Goal: Ask a question

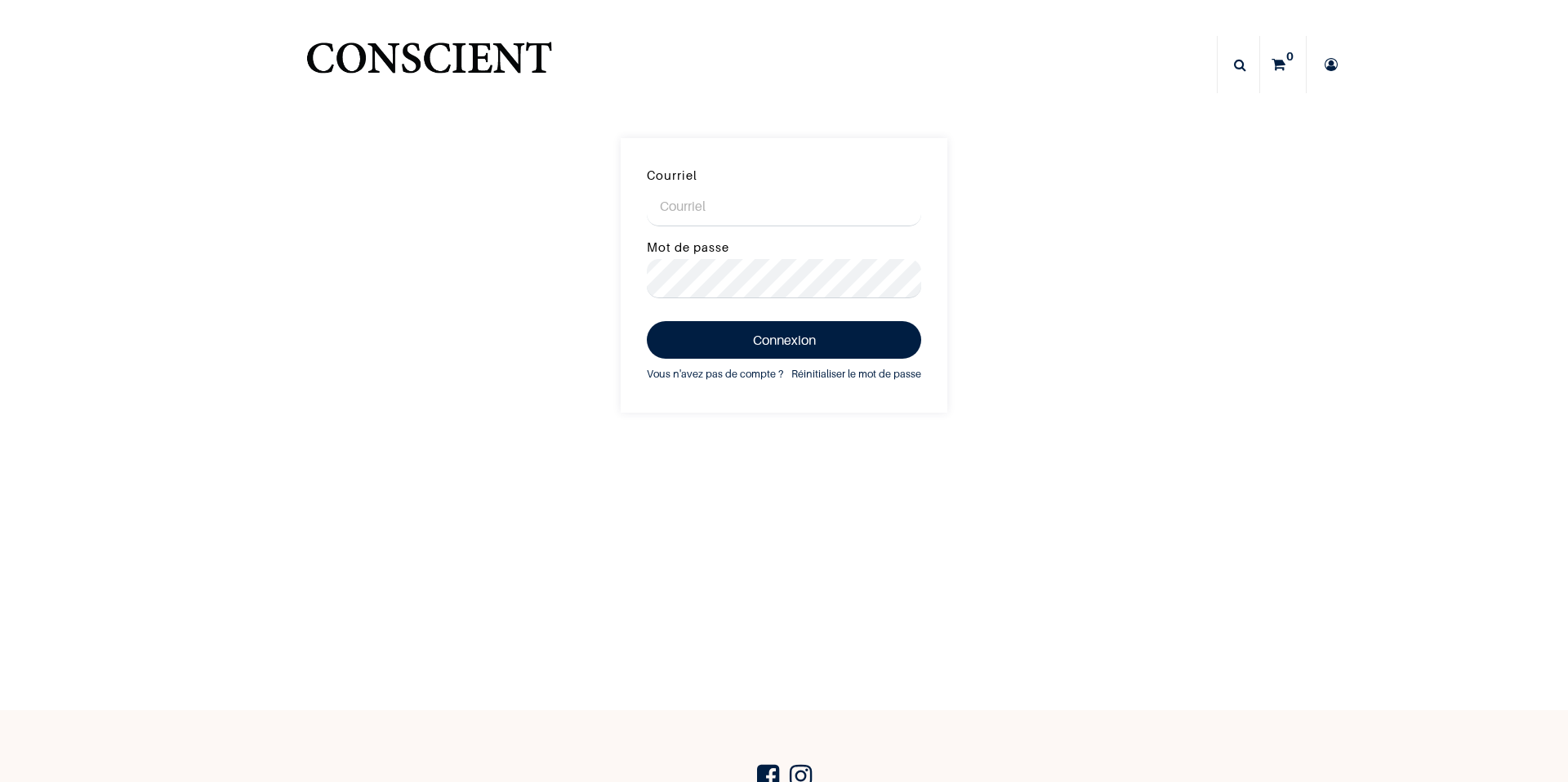
type input "[EMAIL_ADDRESS][DOMAIN_NAME]"
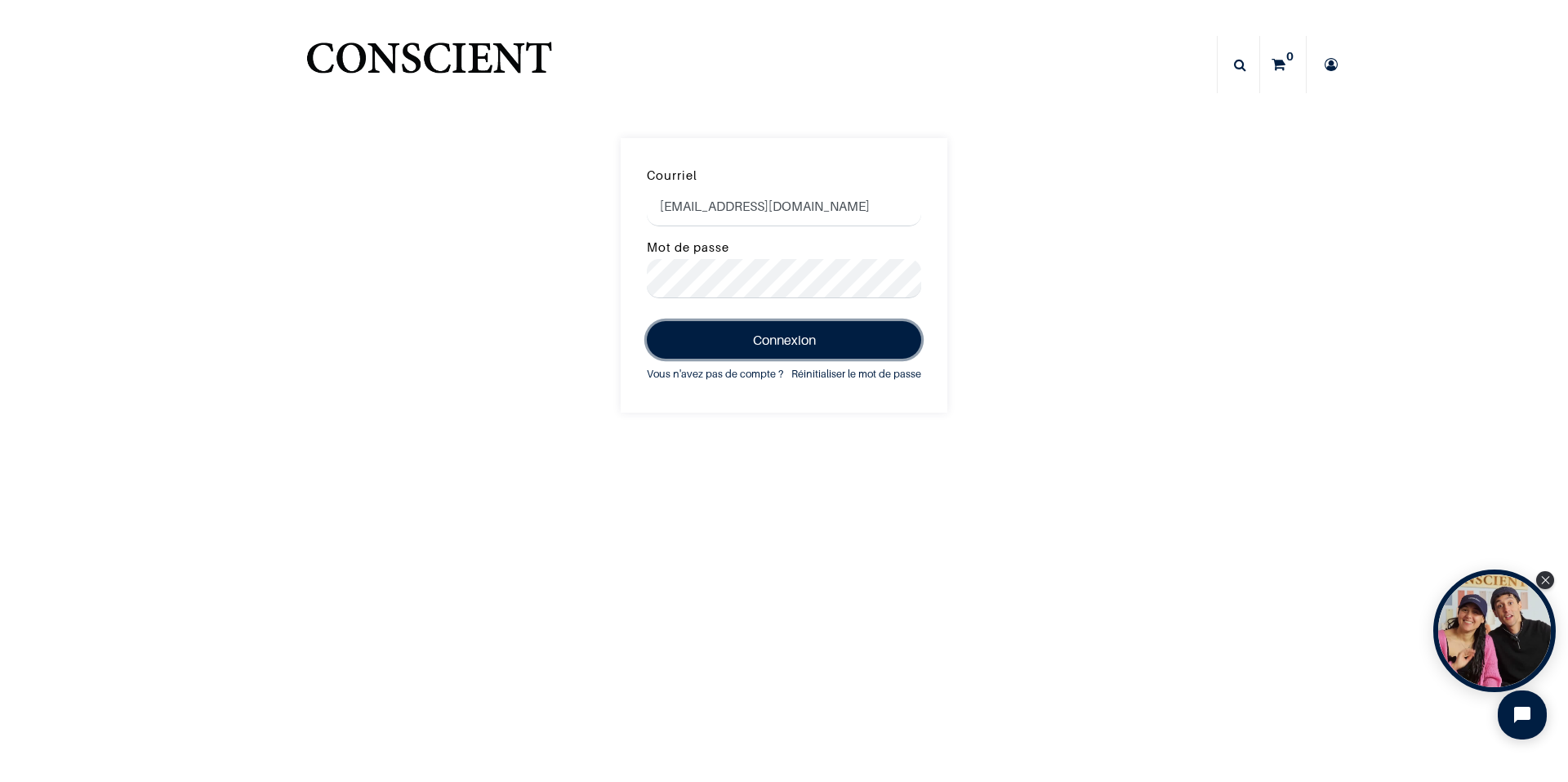
click at [740, 336] on button "Connexion" at bounding box center [784, 340] width 274 height 38
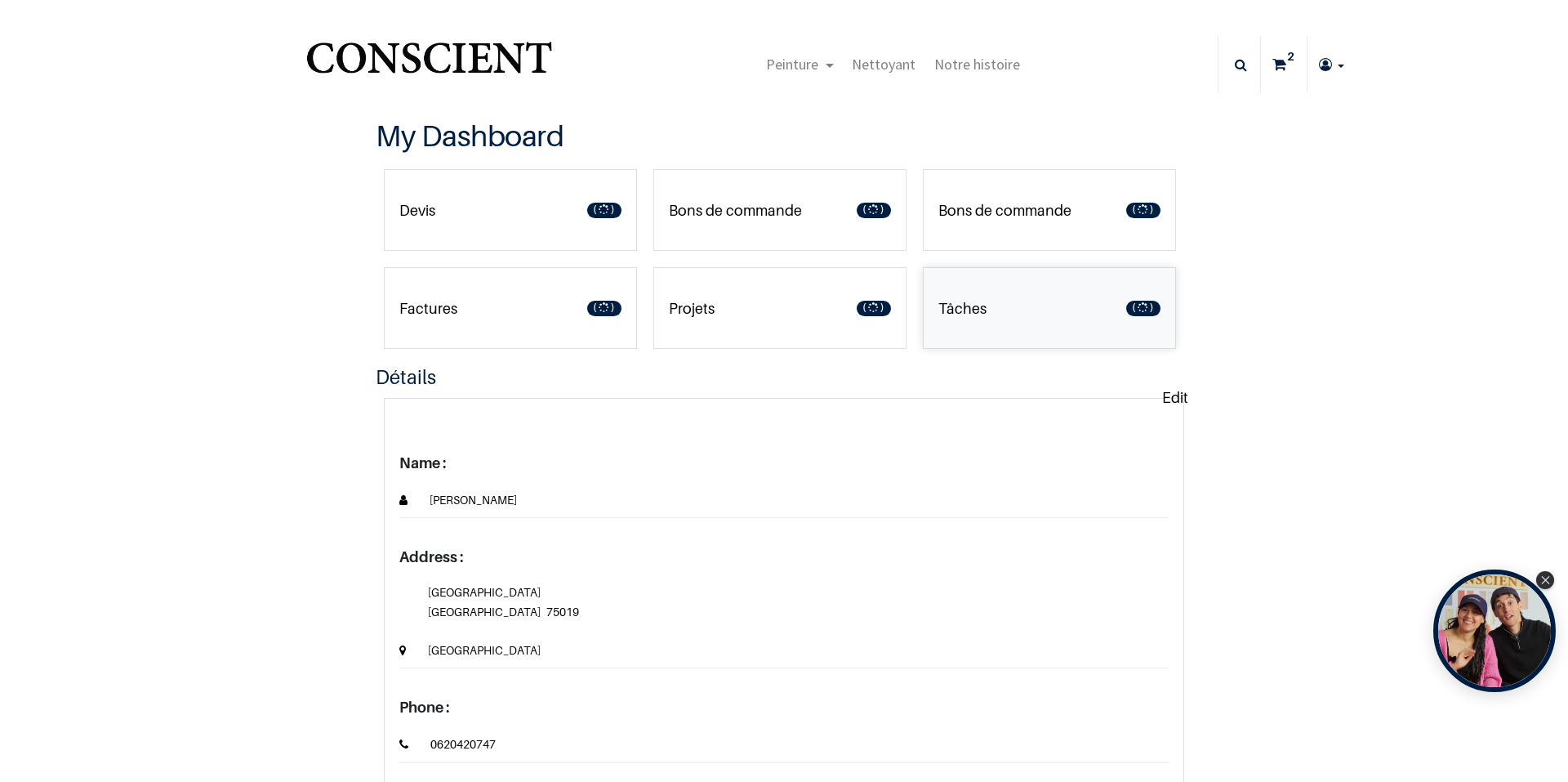
type input "[EMAIL_ADDRESS][DOMAIN_NAME]"
click at [777, 208] on p "Bons de commande" at bounding box center [735, 210] width 133 height 22
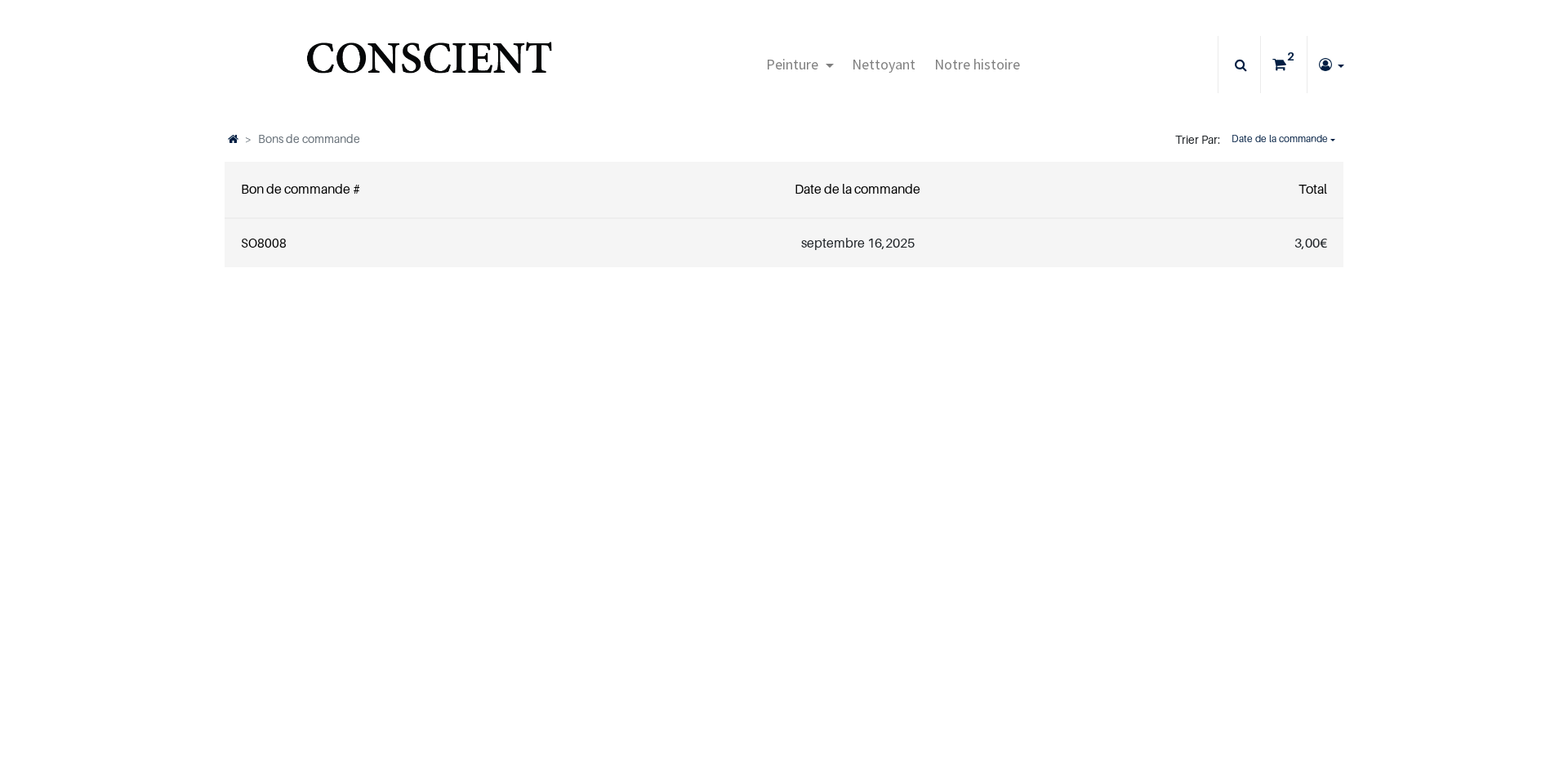
type input "[EMAIL_ADDRESS][DOMAIN_NAME]"
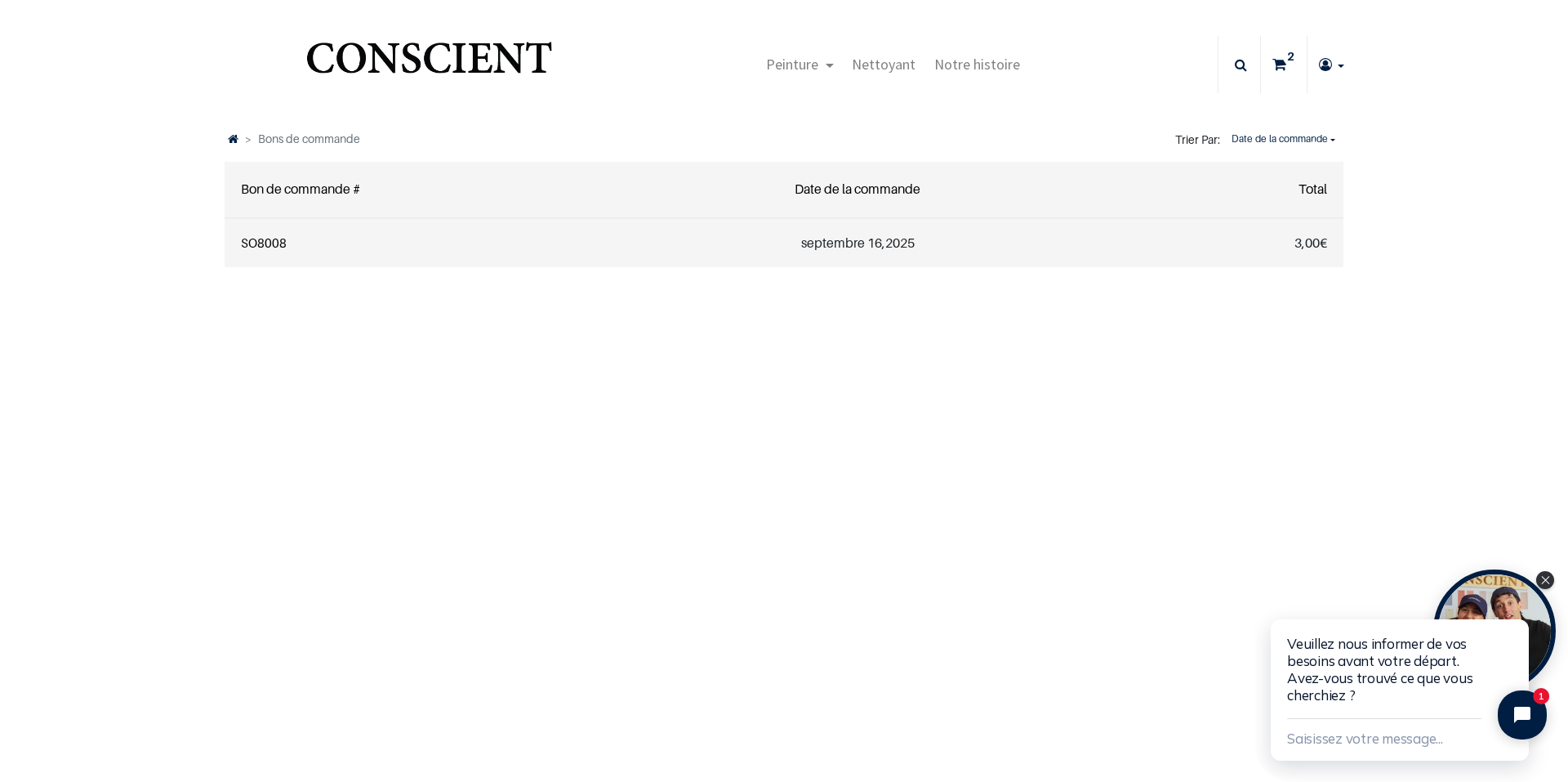
click at [244, 239] on link "SO8008" at bounding box center [264, 242] width 46 height 14
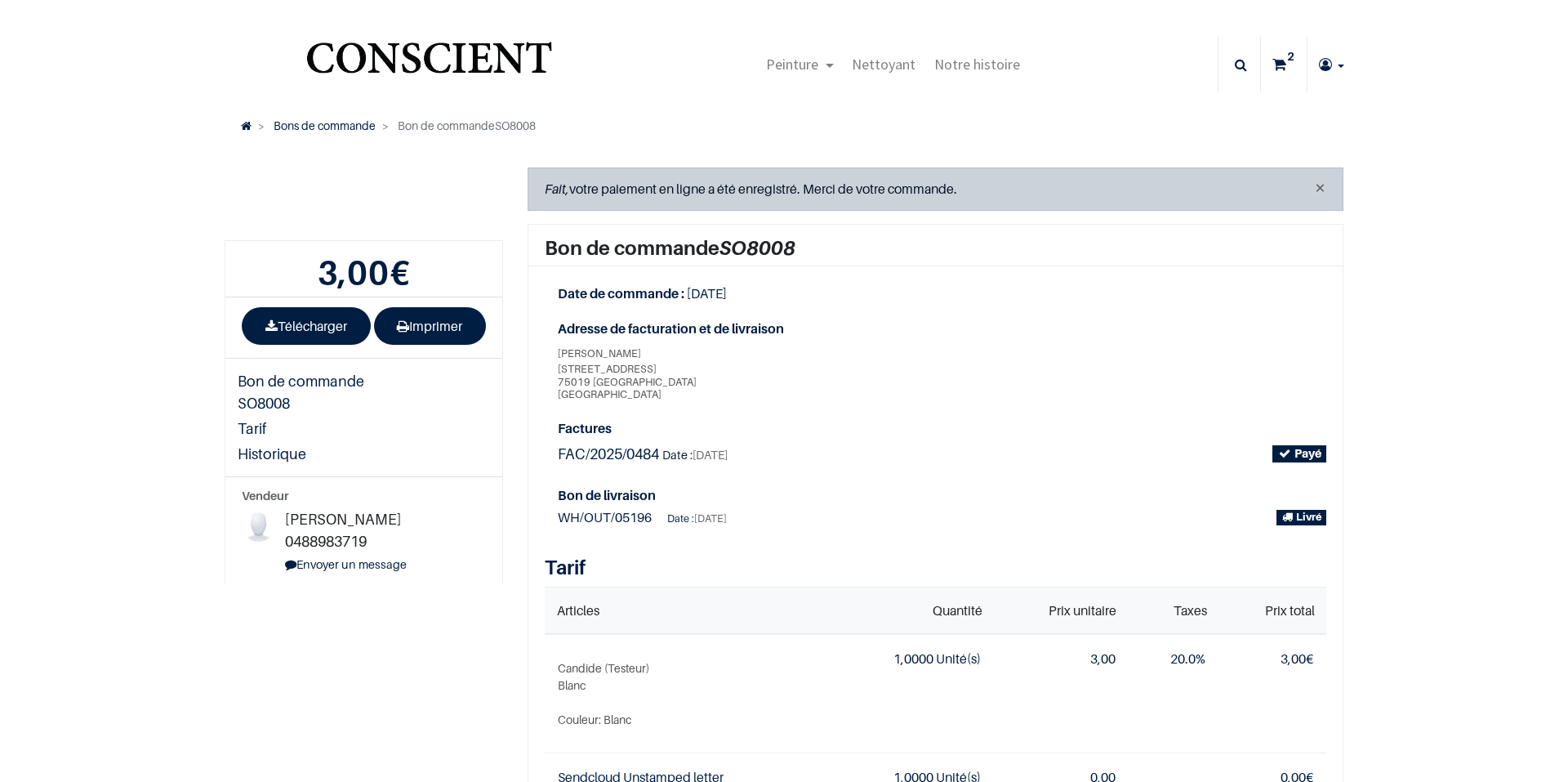
type input "[EMAIL_ADDRESS][DOMAIN_NAME]"
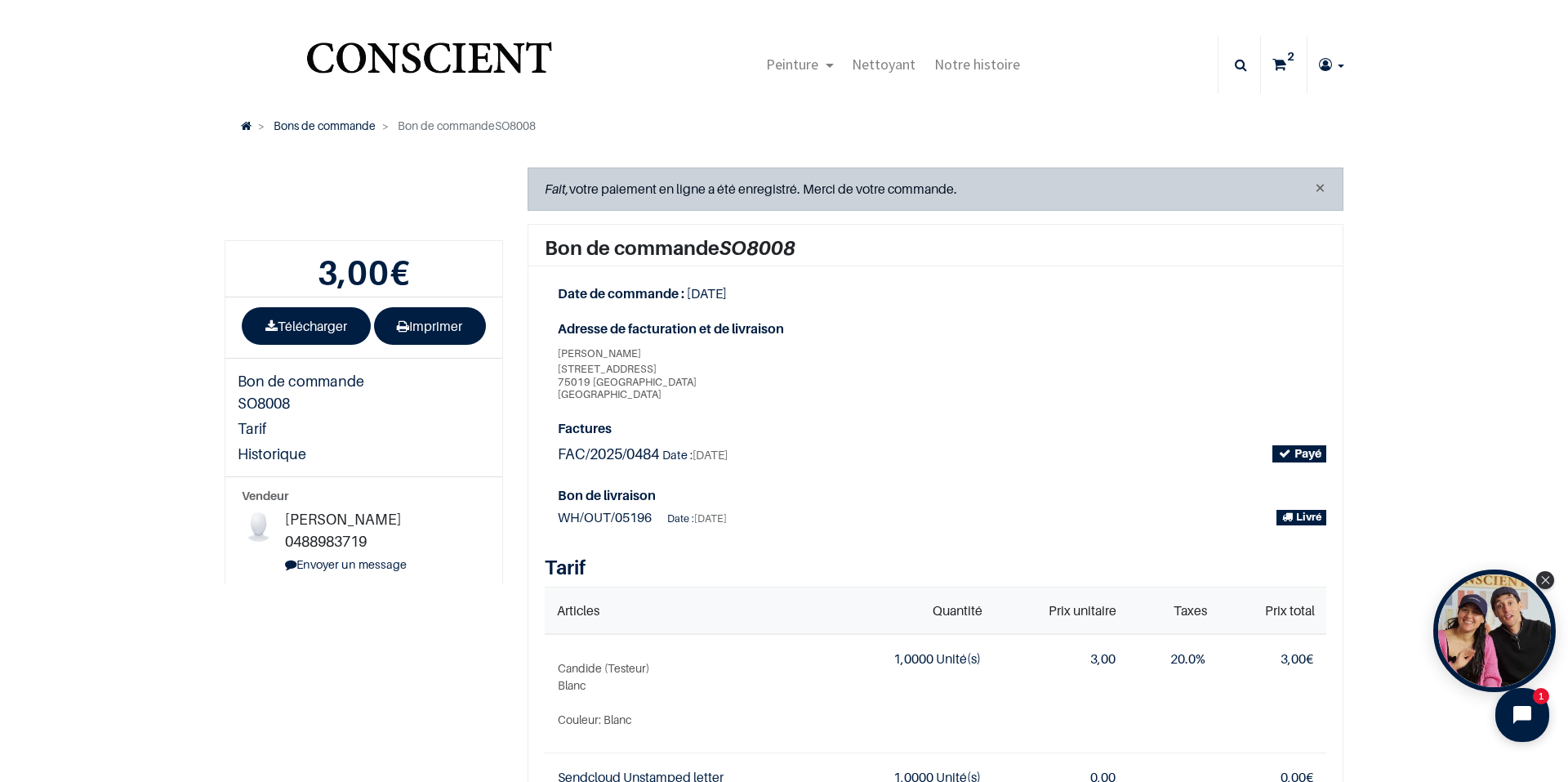
click at [1521, 710] on button "Open chat widget" at bounding box center [1522, 715] width 54 height 54
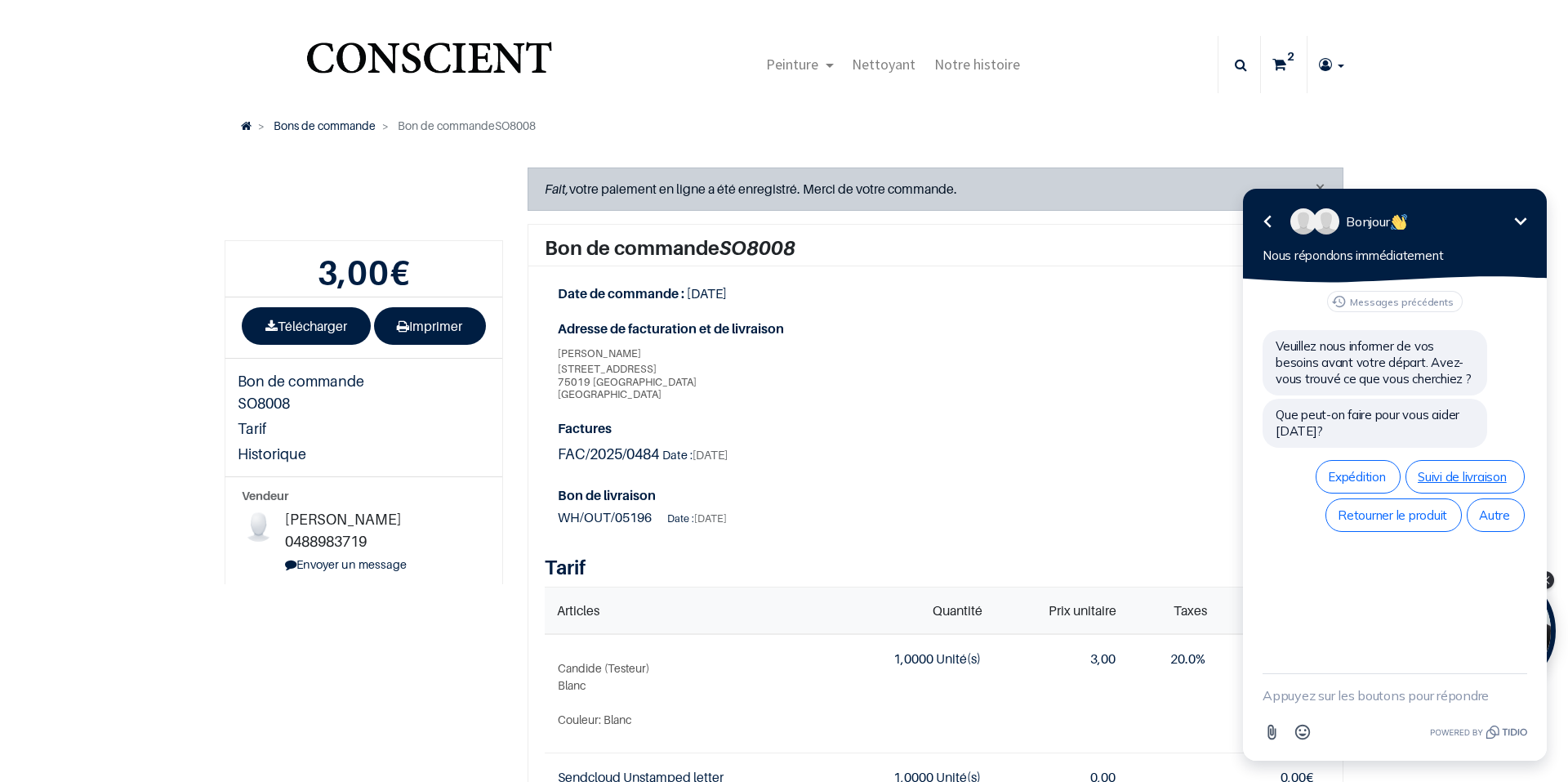
click at [1468, 481] on span "Suivi de livraison" at bounding box center [1465, 477] width 95 height 15
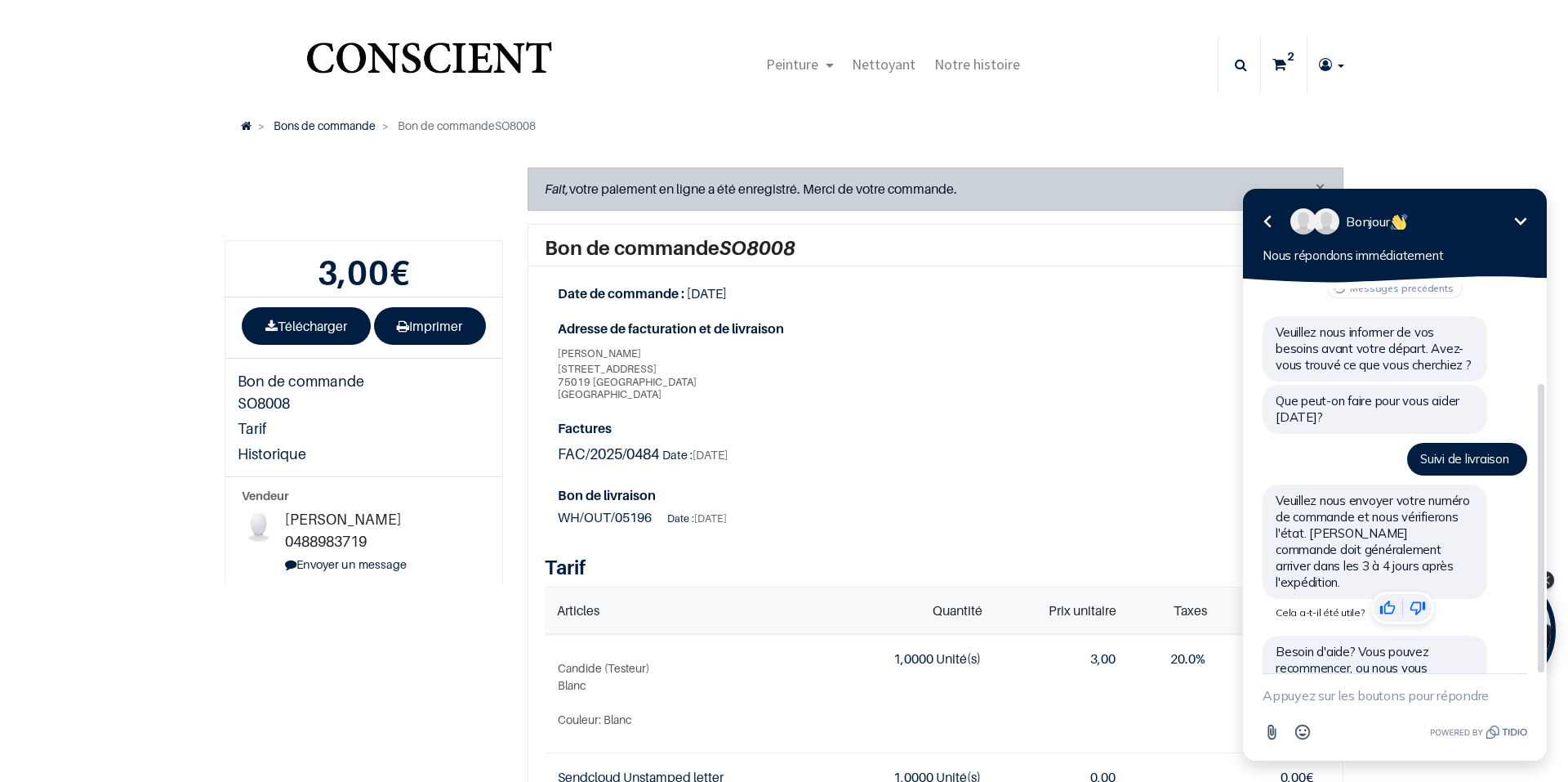
scroll to position [96, 0]
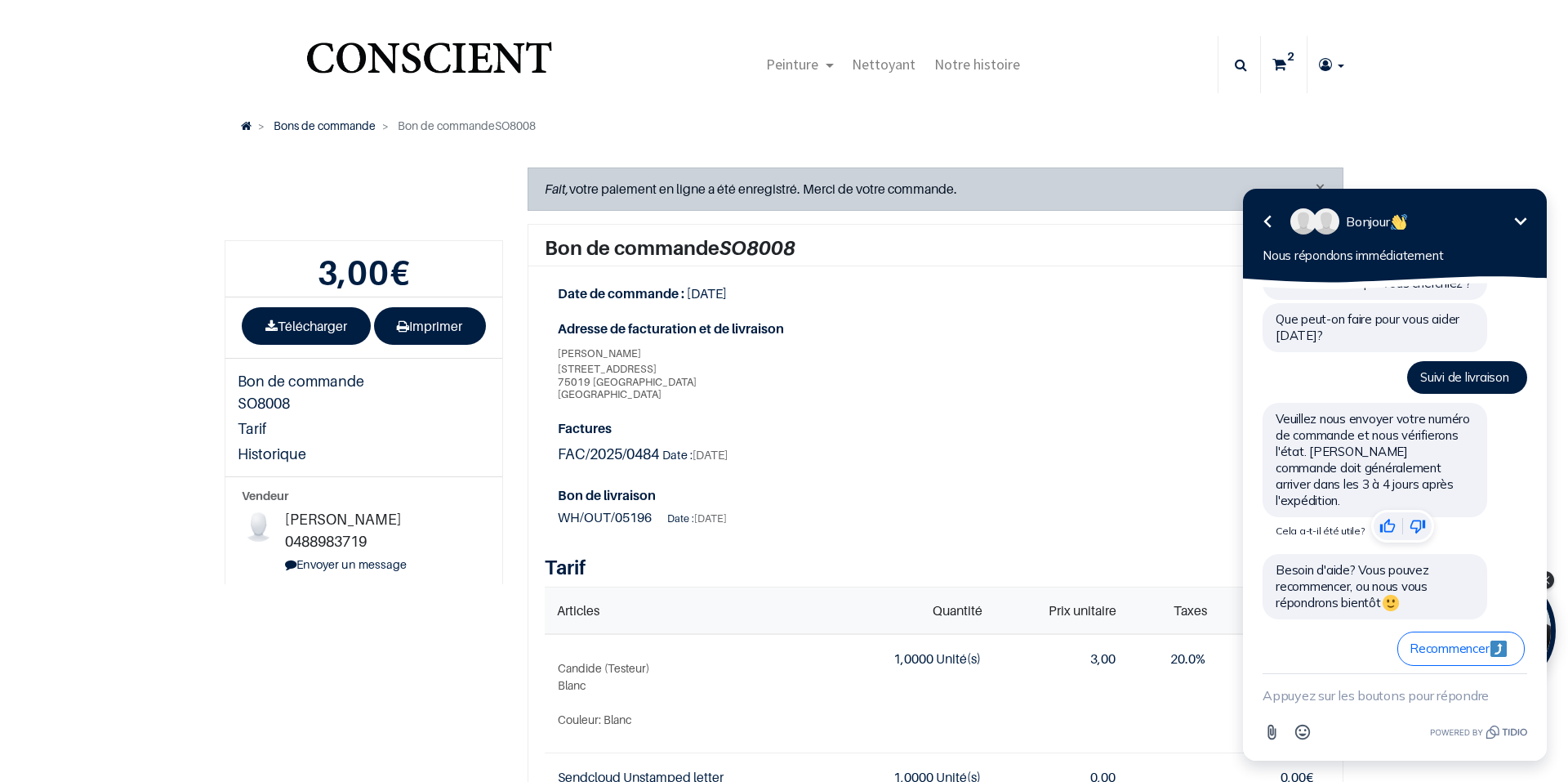
click at [1357, 698] on textarea "New message" at bounding box center [1395, 696] width 265 height 43
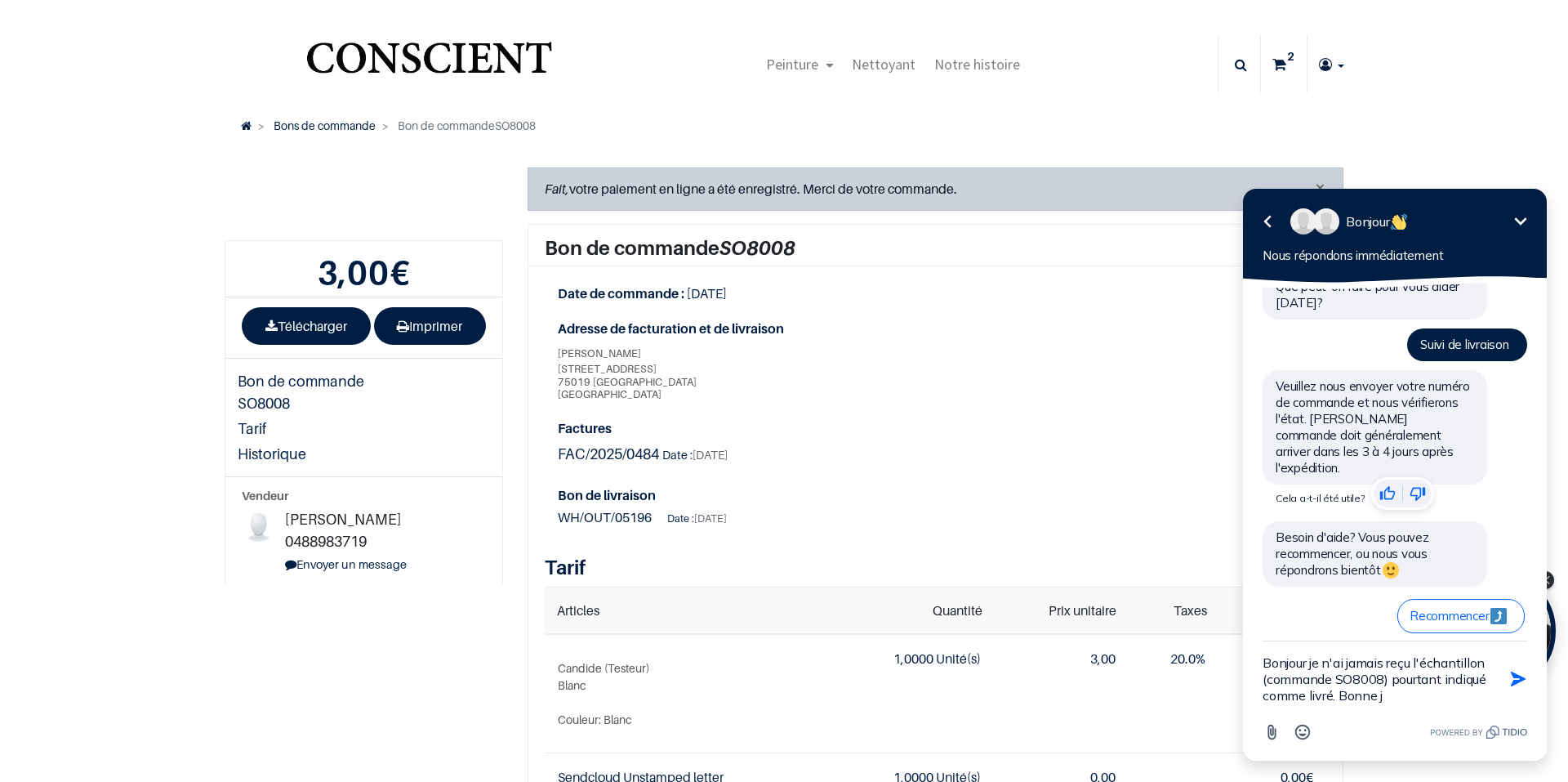
scroll to position [0, 0]
click at [1452, 694] on textarea "Bonjour je n'ai jamais reçu l'échantillon (commande SO8008) pourtant indiqué co…" at bounding box center [1375, 678] width 224 height 75
type textarea "Bonjour je n'ai jamais reçu l'échantillon (commande SO8008) pourtant indiqué co…"
click at [1515, 675] on icon "button" at bounding box center [1518, 678] width 14 height 14
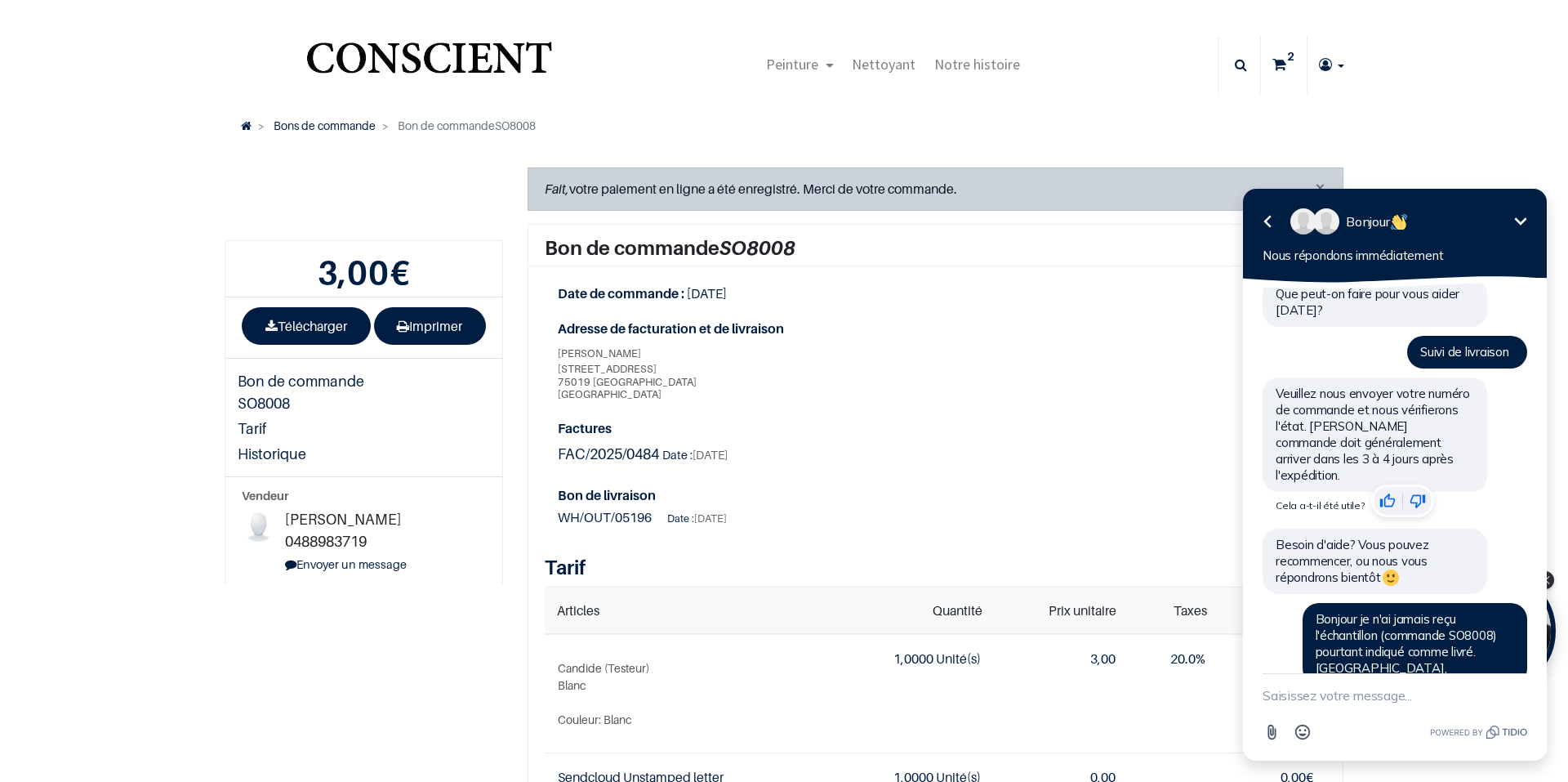
scroll to position [313, 0]
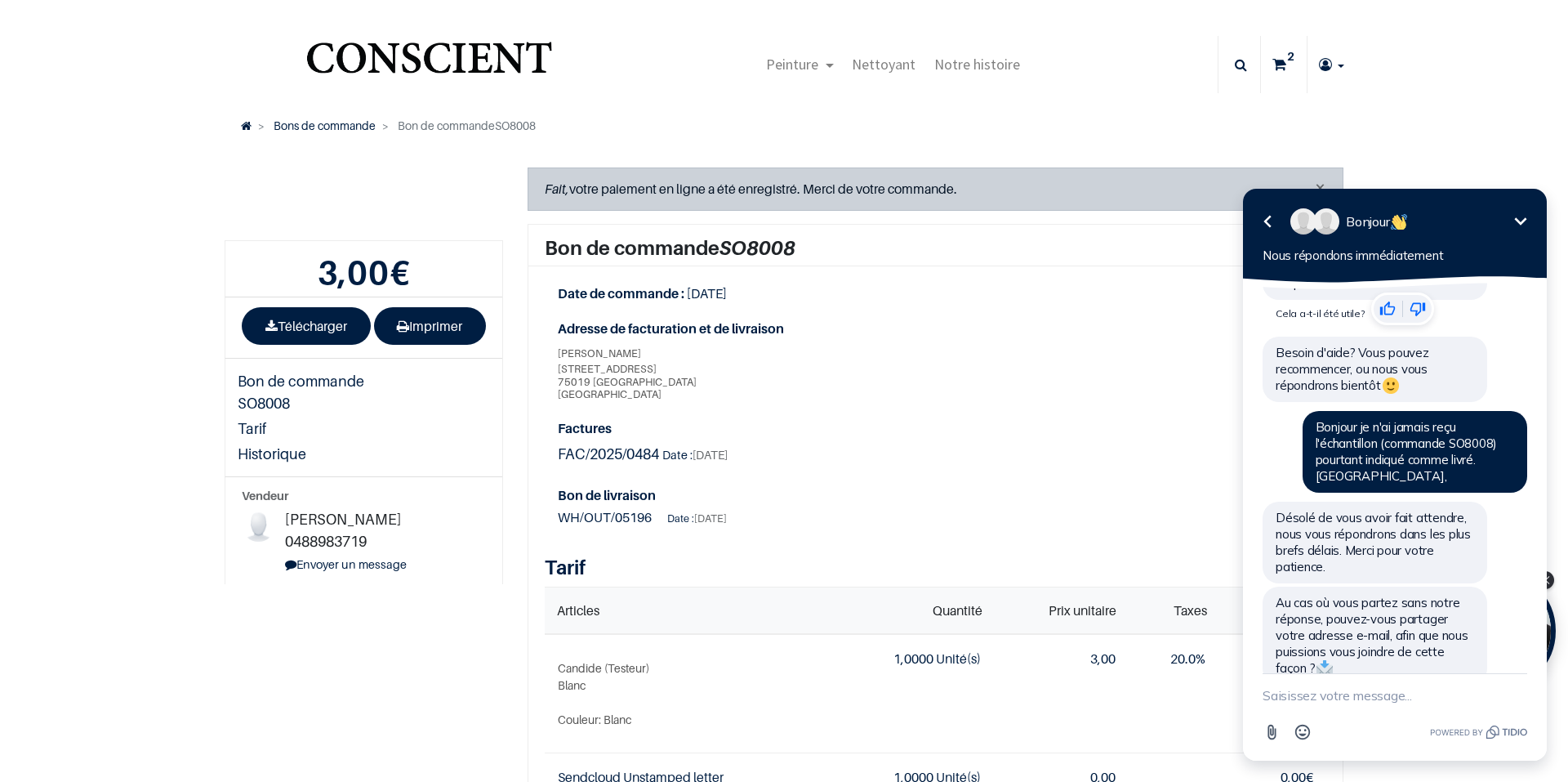
click at [1369, 693] on textarea "New message" at bounding box center [1395, 696] width 265 height 43
type textarea "[EMAIL_ADDRESS][DOMAIN_NAME]"
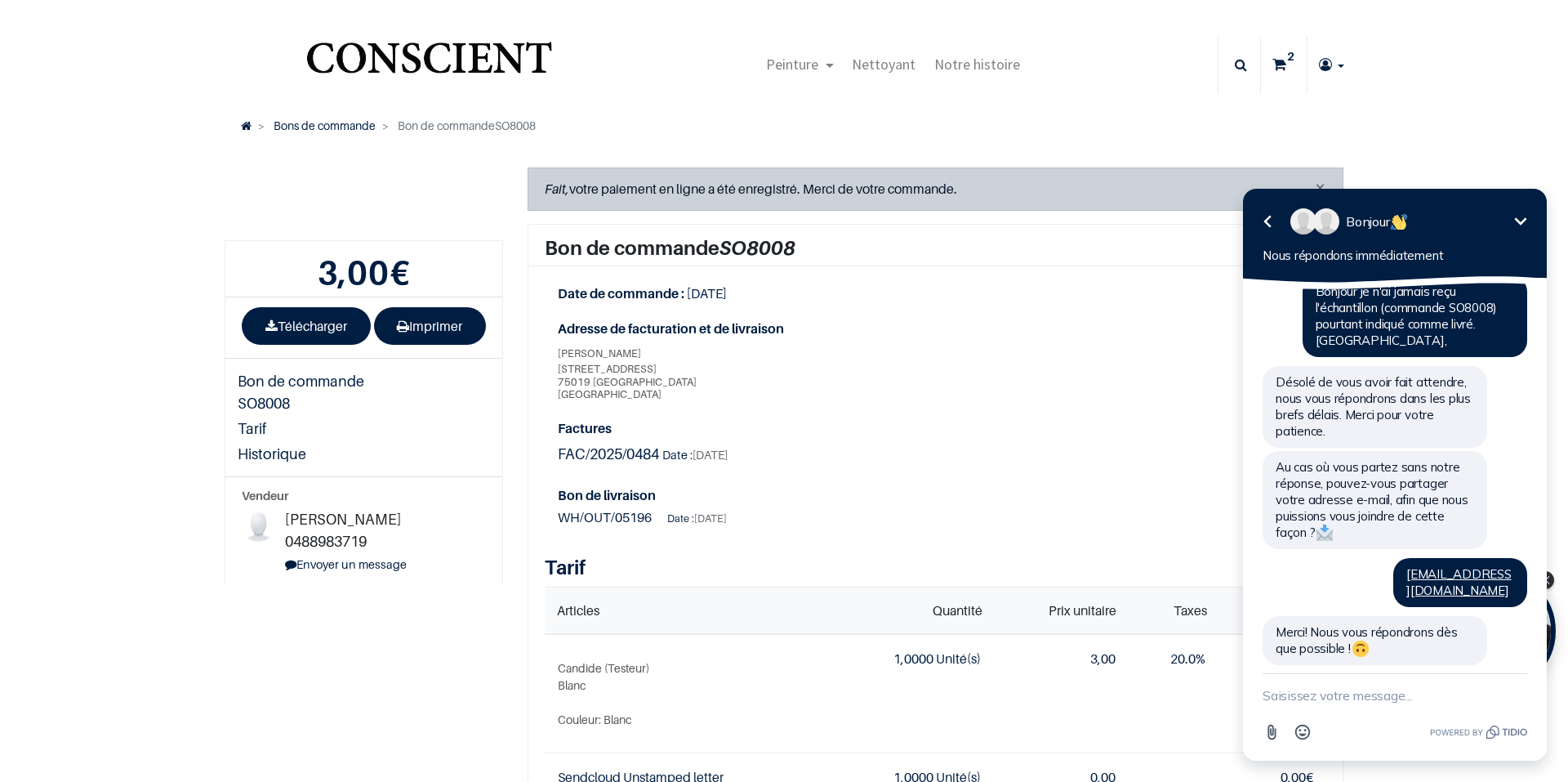
scroll to position [412, 0]
